Goal: Information Seeking & Learning: Learn about a topic

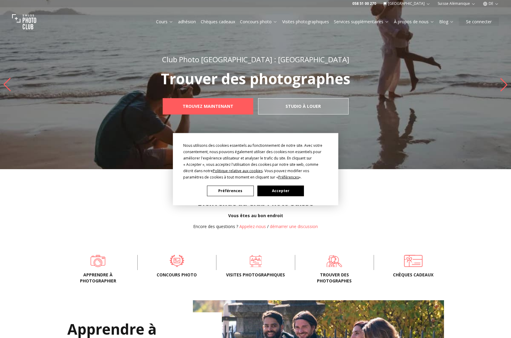
click at [294, 195] on button "Accepter" at bounding box center [280, 190] width 47 height 11
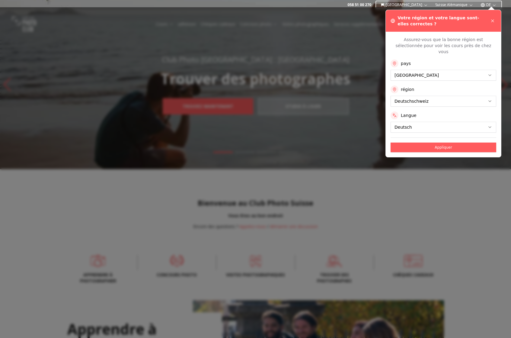
click at [499, 19] on div "Votre région et votre langue sont-elles correctes ?" at bounding box center [443, 21] width 115 height 22
click at [495, 20] on button at bounding box center [492, 20] width 7 height 7
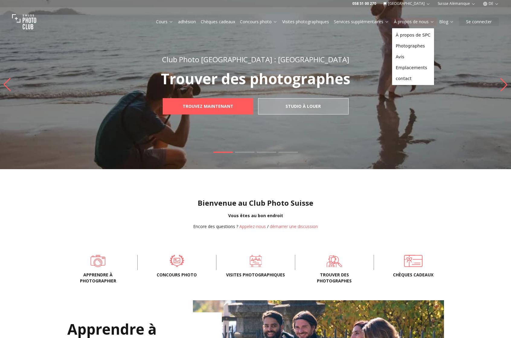
click at [412, 24] on font "À propos de nous" at bounding box center [411, 22] width 35 height 6
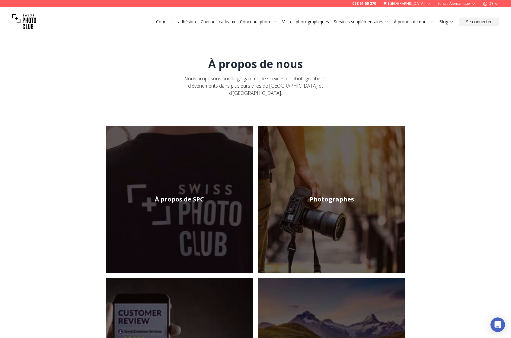
click at [495, 5] on icon "button" at bounding box center [497, 4] width 5 height 5
click at [492, 13] on font "fr" at bounding box center [491, 13] width 5 height 4
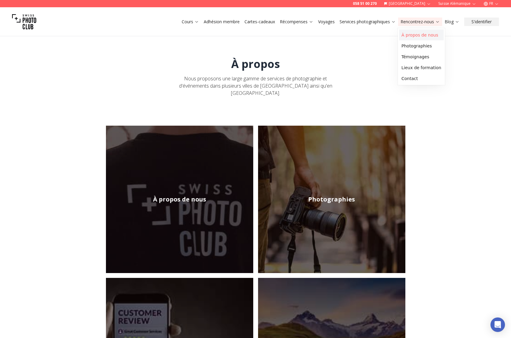
click at [425, 32] on link "À propos de nous" at bounding box center [421, 35] width 45 height 11
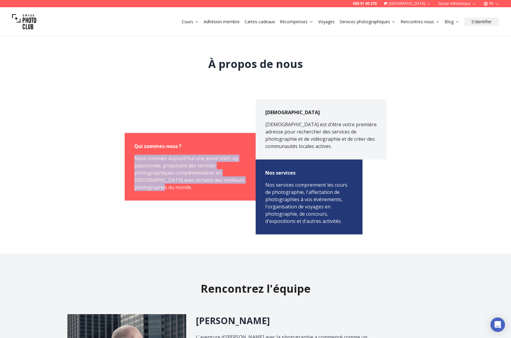
drag, startPoint x: 132, startPoint y: 158, endPoint x: 178, endPoint y: 190, distance: 55.8
click at [182, 192] on div "Qui sommes-nous ? Nous sommes aujourd'hui une jeune start-up passionnée, propos…" at bounding box center [190, 167] width 131 height 68
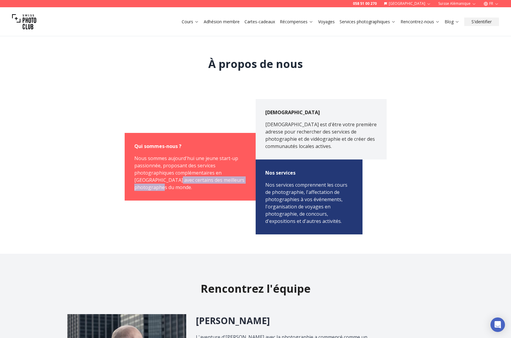
drag, startPoint x: 162, startPoint y: 184, endPoint x: 160, endPoint y: 188, distance: 4.6
click at [153, 183] on div "Nous sommes aujourd'hui une jeune start-up passionnée, proposant des services p…" at bounding box center [190, 173] width 112 height 36
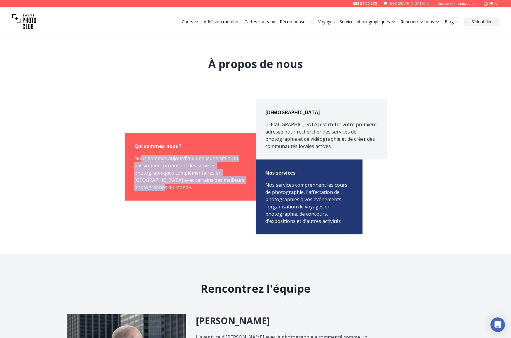
drag, startPoint x: 150, startPoint y: 188, endPoint x: 139, endPoint y: 160, distance: 29.9
click at [140, 160] on div "Nous sommes aujourd'hui une jeune start-up passionnée, proposant des services p…" at bounding box center [190, 173] width 112 height 36
drag, startPoint x: 135, startPoint y: 157, endPoint x: 152, endPoint y: 177, distance: 25.9
click at [152, 177] on font "Nous sommes aujourd'hui une jeune start-up passionnée, proposant des services p…" at bounding box center [189, 173] width 110 height 36
